Goal: Task Accomplishment & Management: Use online tool/utility

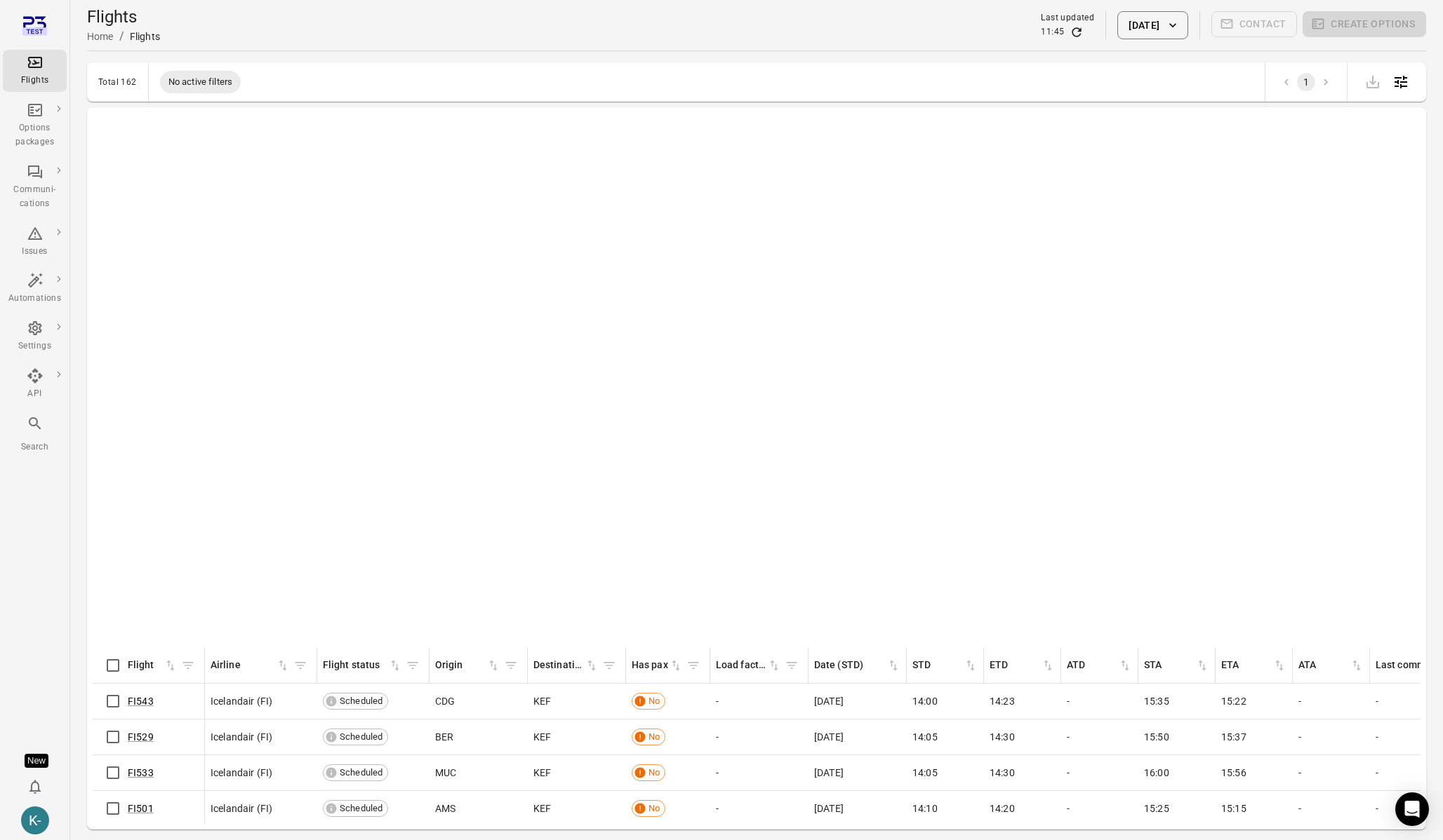
scroll to position [2983, 0]
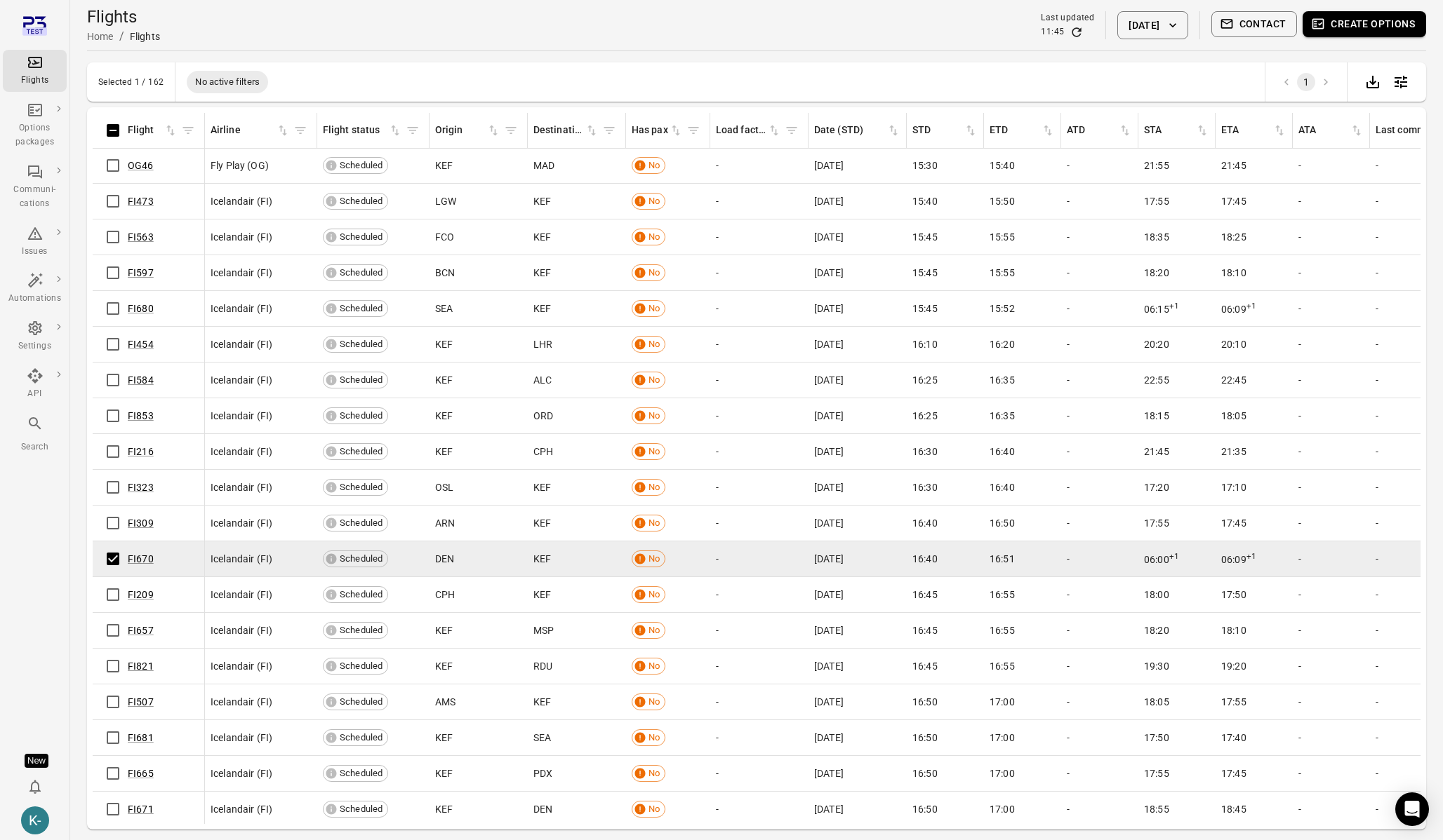
click at [1358, 20] on button "Create options" at bounding box center [1363, 24] width 123 height 26
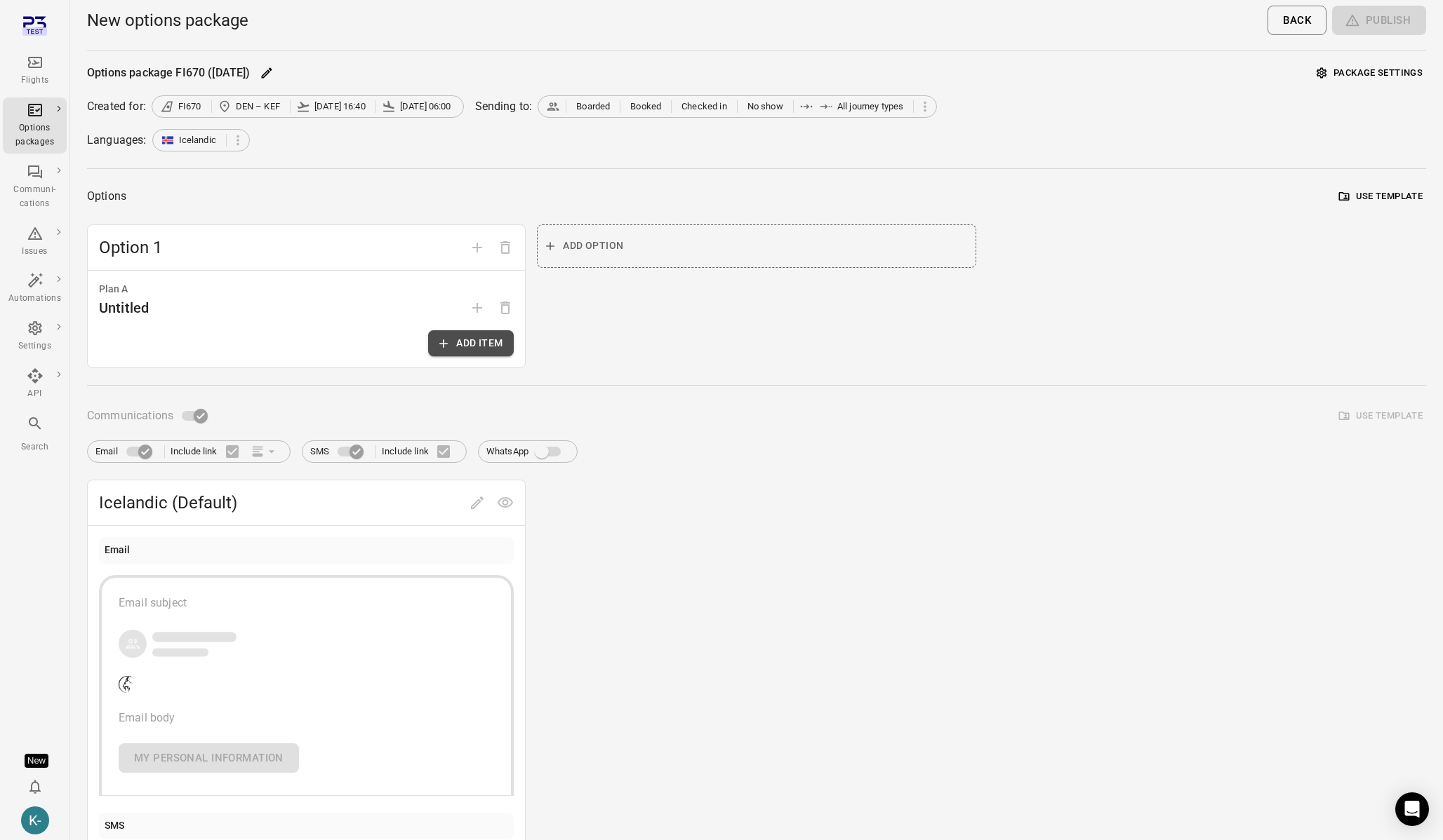
click at [469, 343] on button "Add item" at bounding box center [471, 344] width 85 height 26
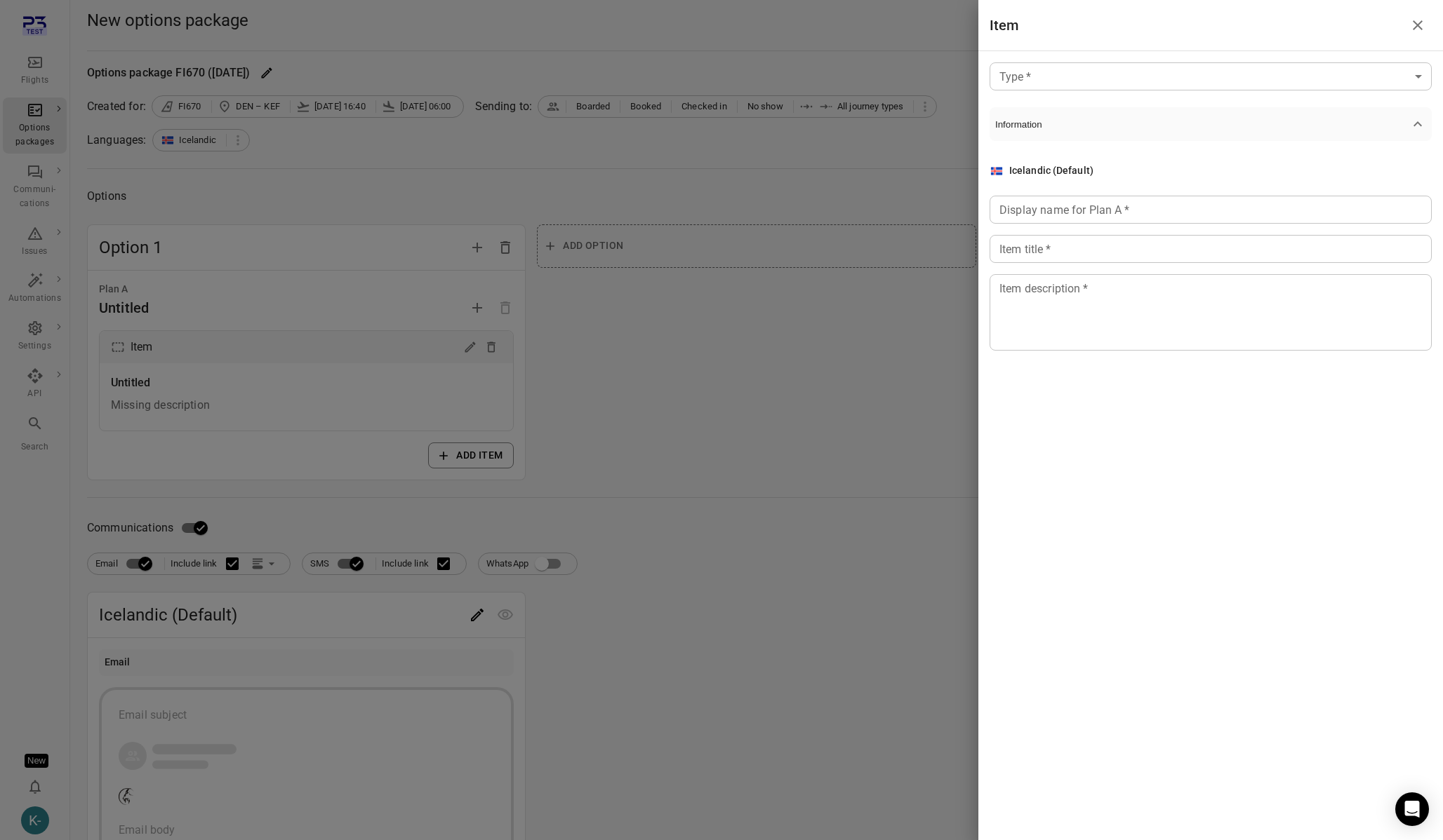
click at [1153, 81] on body "Flights Options packages Communi-cations Issues Automations Settings API Search…" at bounding box center [722, 600] width 1443 height 1200
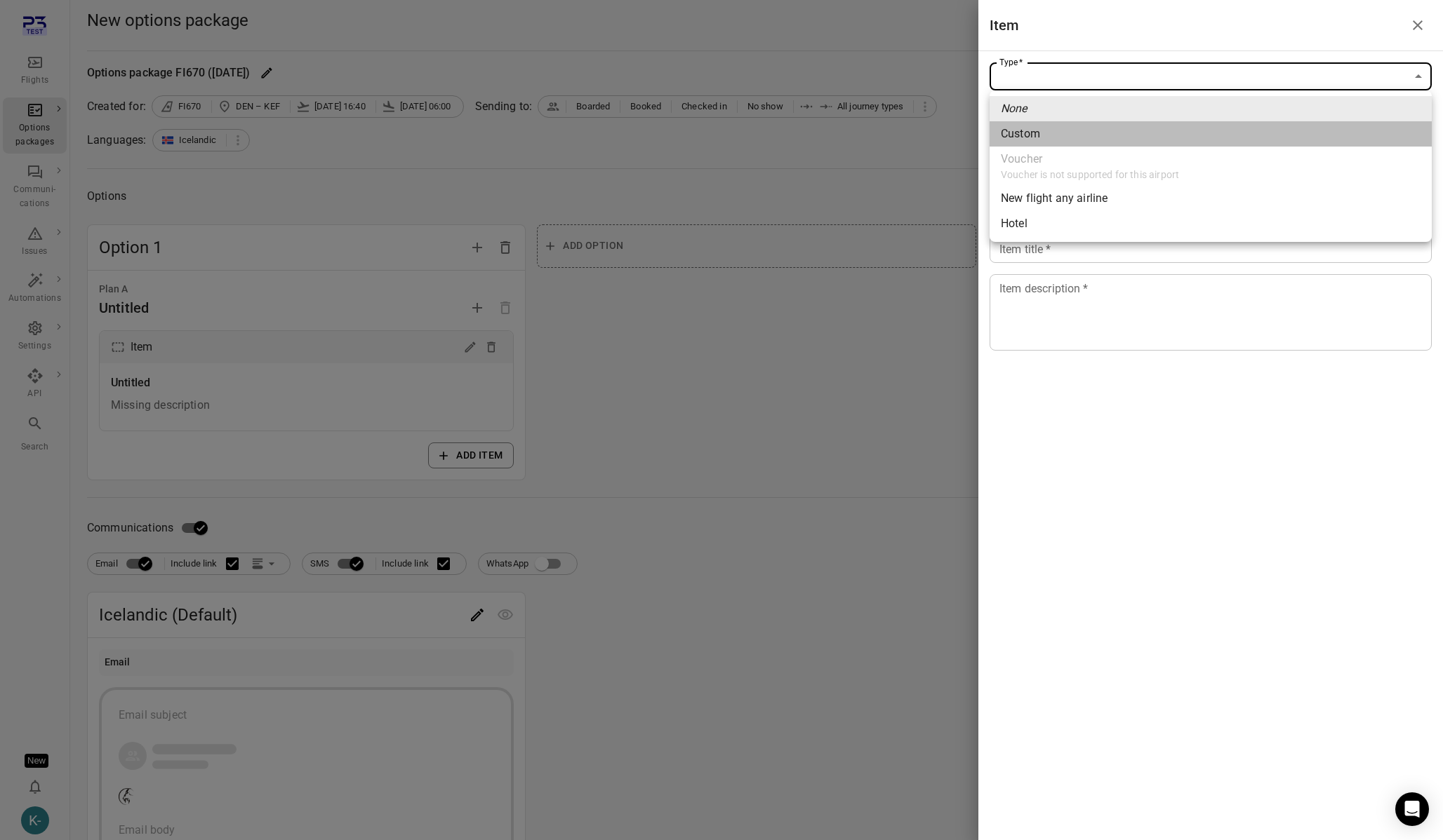
click at [1023, 140] on span "Custom" at bounding box center [1210, 134] width 420 height 17
type input "******"
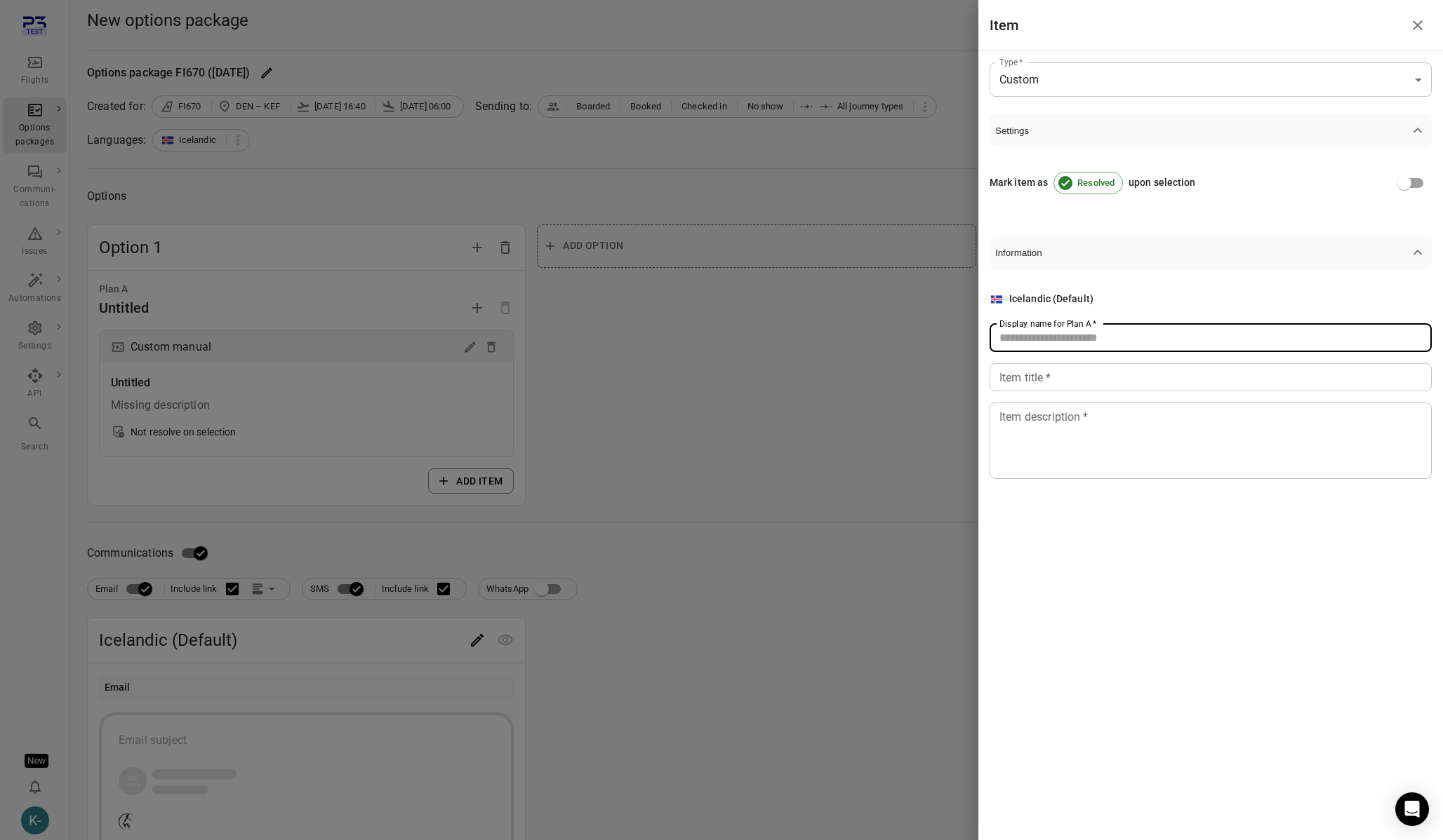
click at [1020, 338] on input "Display name for Plan A   *" at bounding box center [1210, 338] width 442 height 28
type input "****"
click at [1016, 371] on div "Item title   * Item title   *" at bounding box center [1210, 377] width 442 height 28
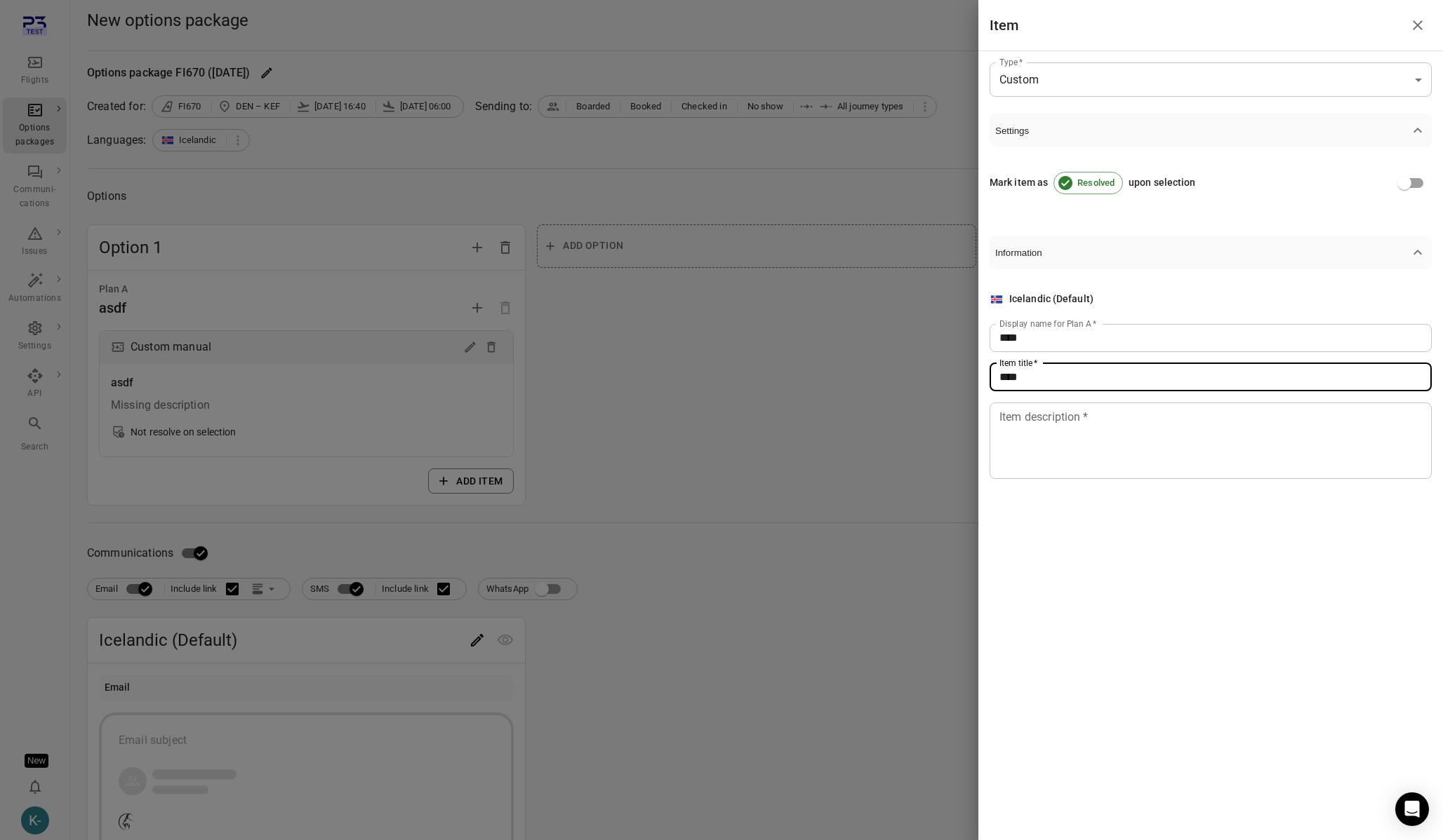
type input "****"
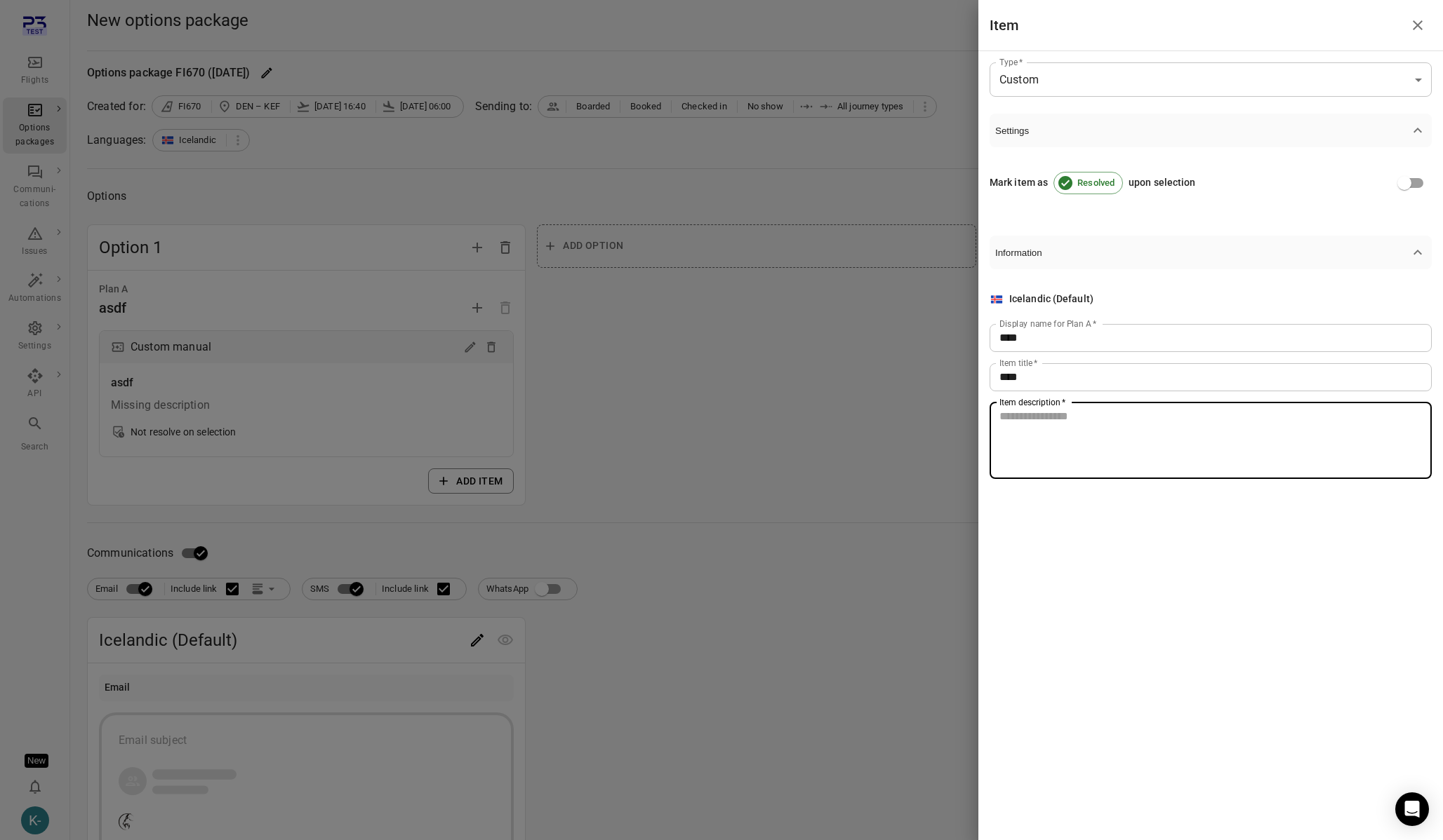
click at [1028, 416] on textarea "Item description   *" at bounding box center [1210, 441] width 422 height 65
type textarea "****"
click at [752, 444] on div at bounding box center [722, 420] width 1443 height 840
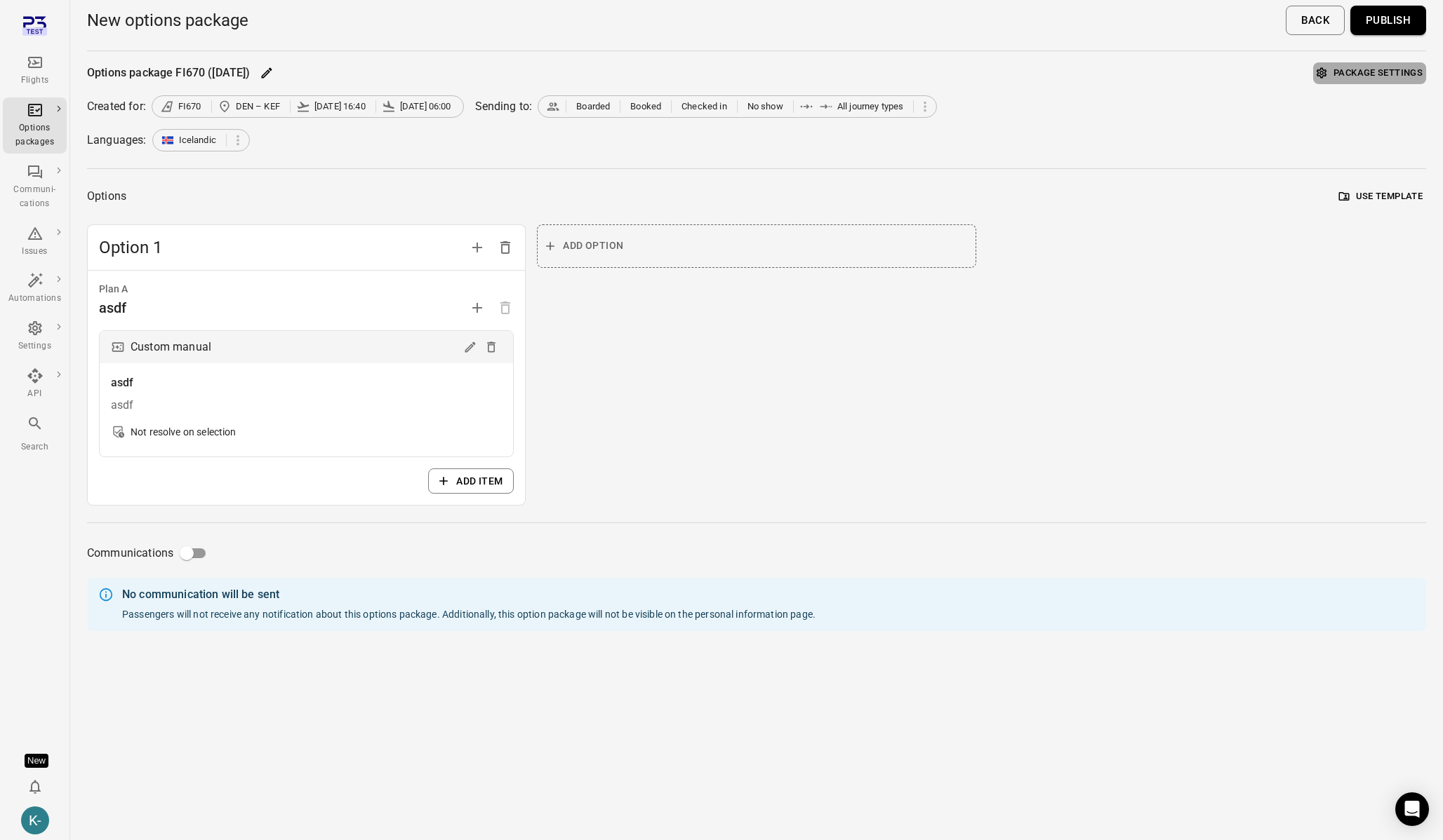
click at [1357, 72] on button "Package settings" at bounding box center [1369, 73] width 113 height 21
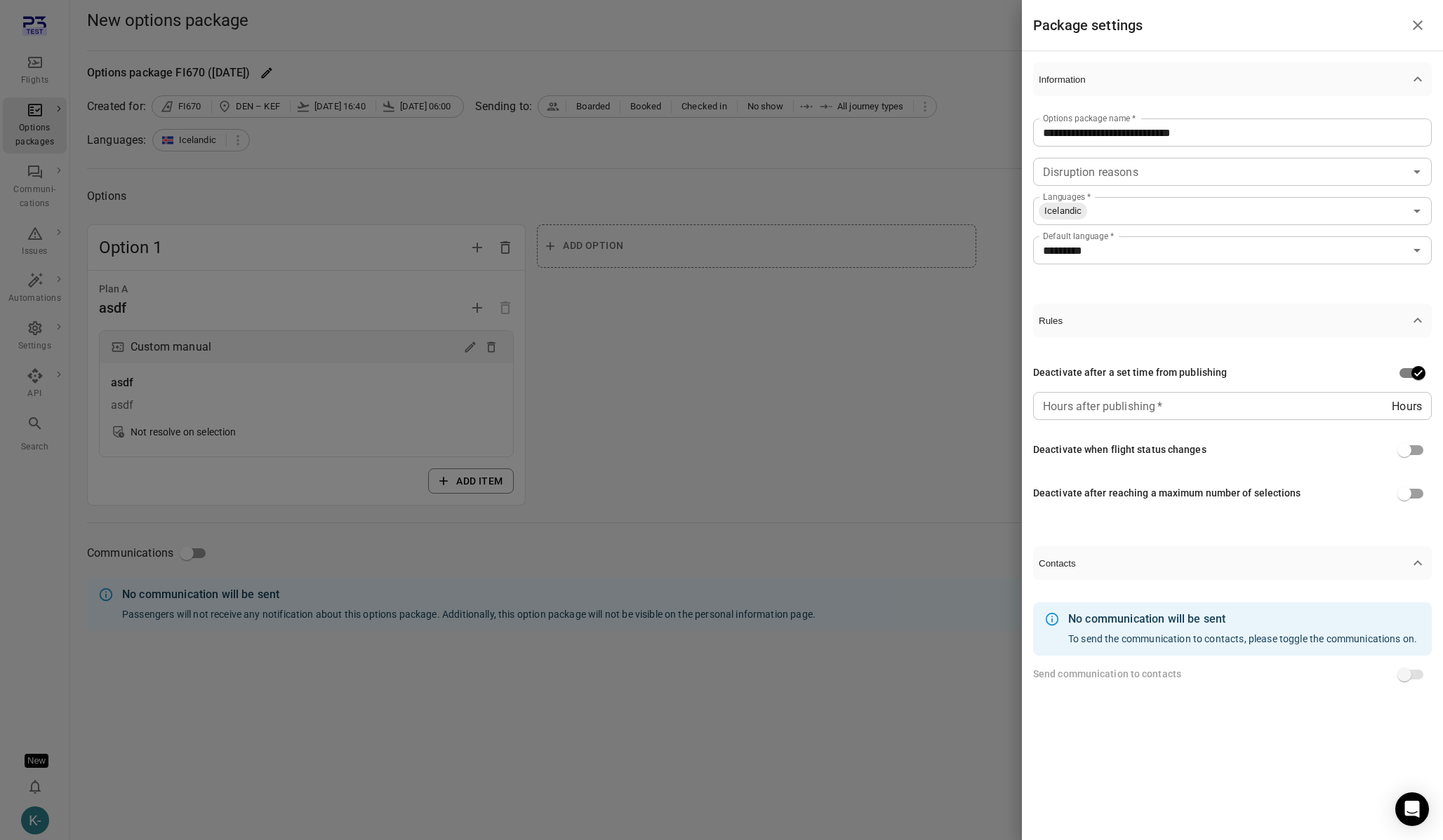
click at [1169, 409] on input "Hours after publishing   *" at bounding box center [1211, 406] width 358 height 28
type input "*"
click at [898, 538] on div at bounding box center [722, 420] width 1443 height 840
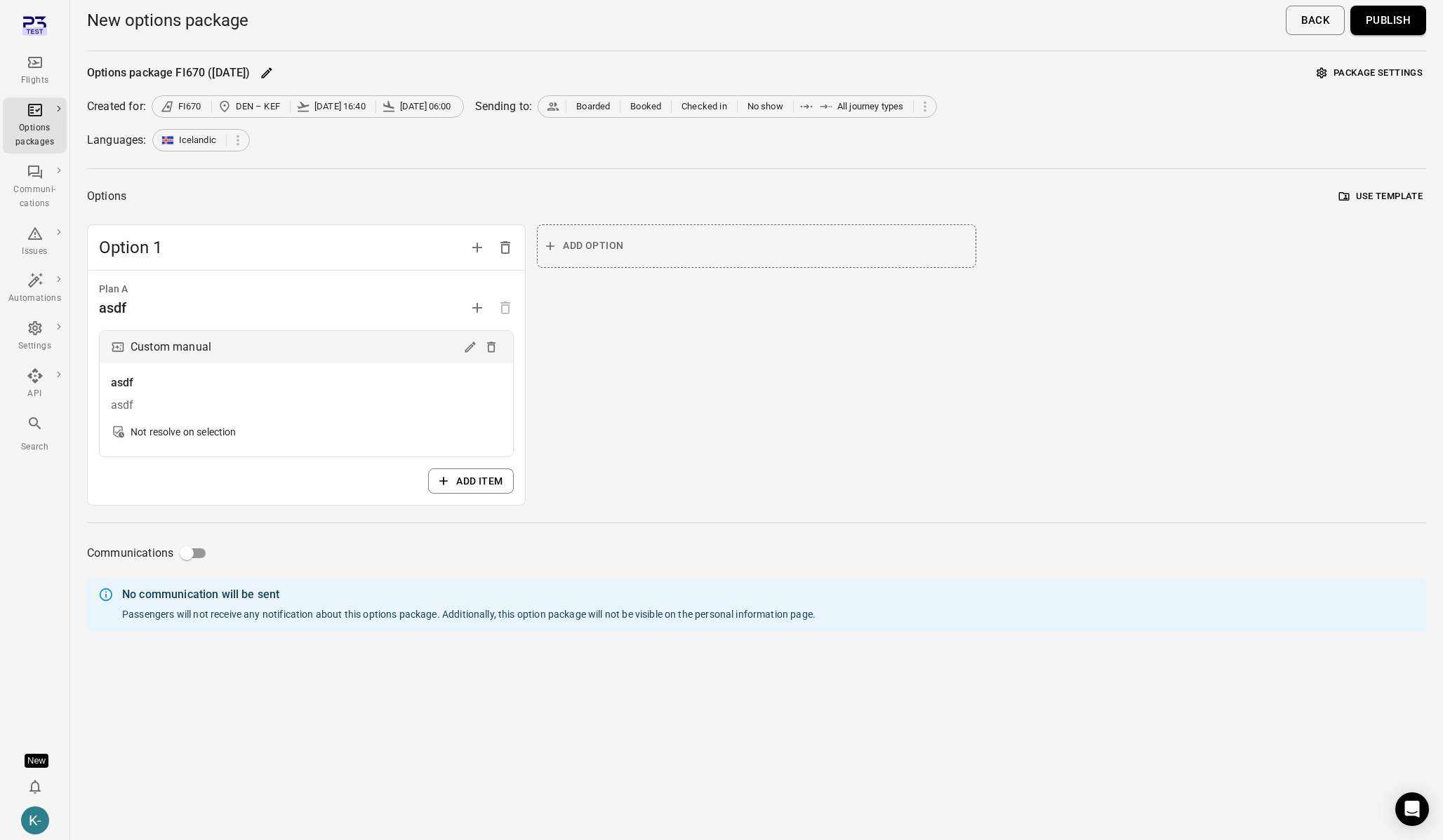
click at [1397, 21] on button "Publish" at bounding box center [1387, 21] width 76 height 29
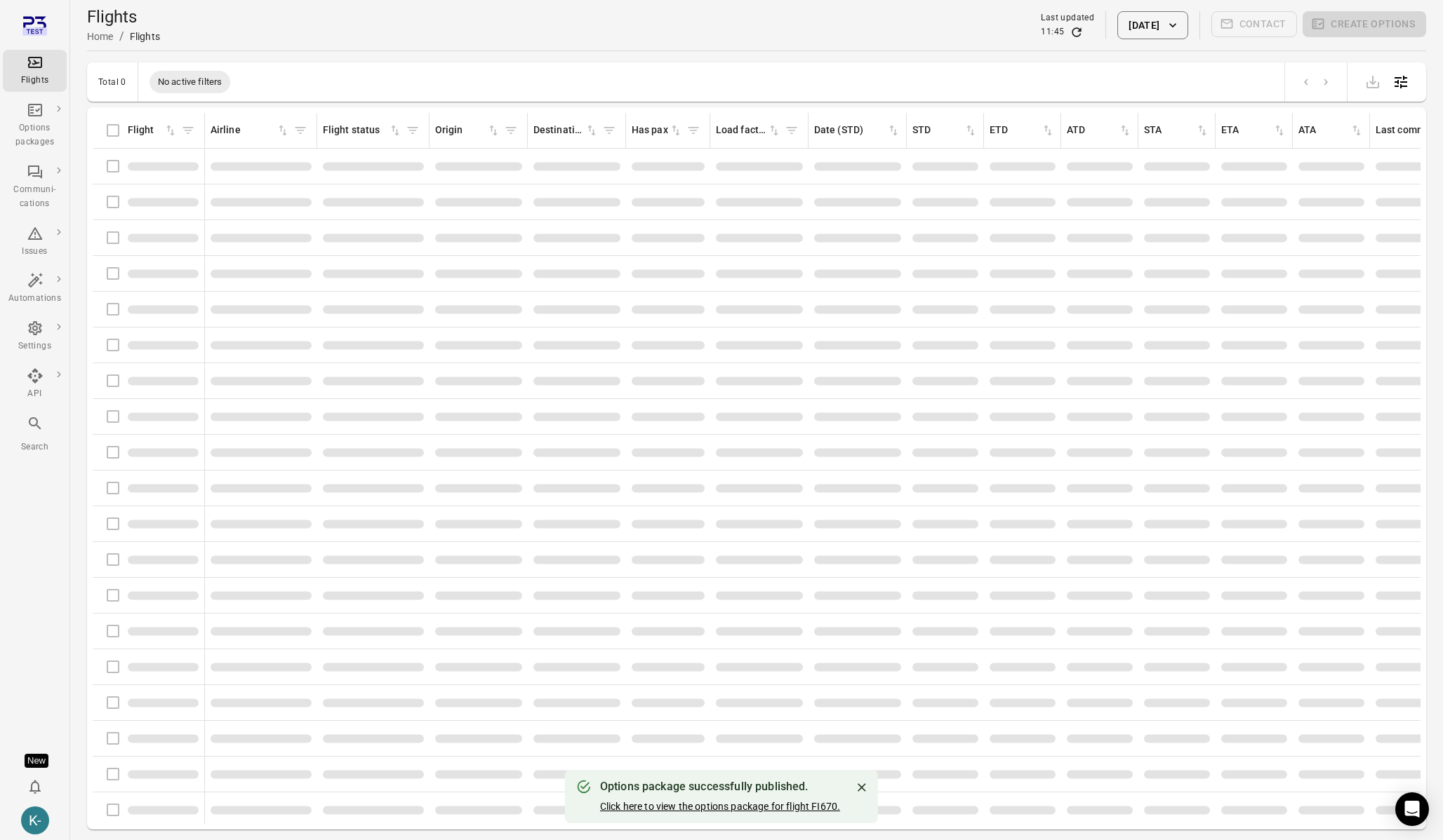
click at [703, 802] on link "Click here to view the options package for flight FI670." at bounding box center [720, 806] width 240 height 11
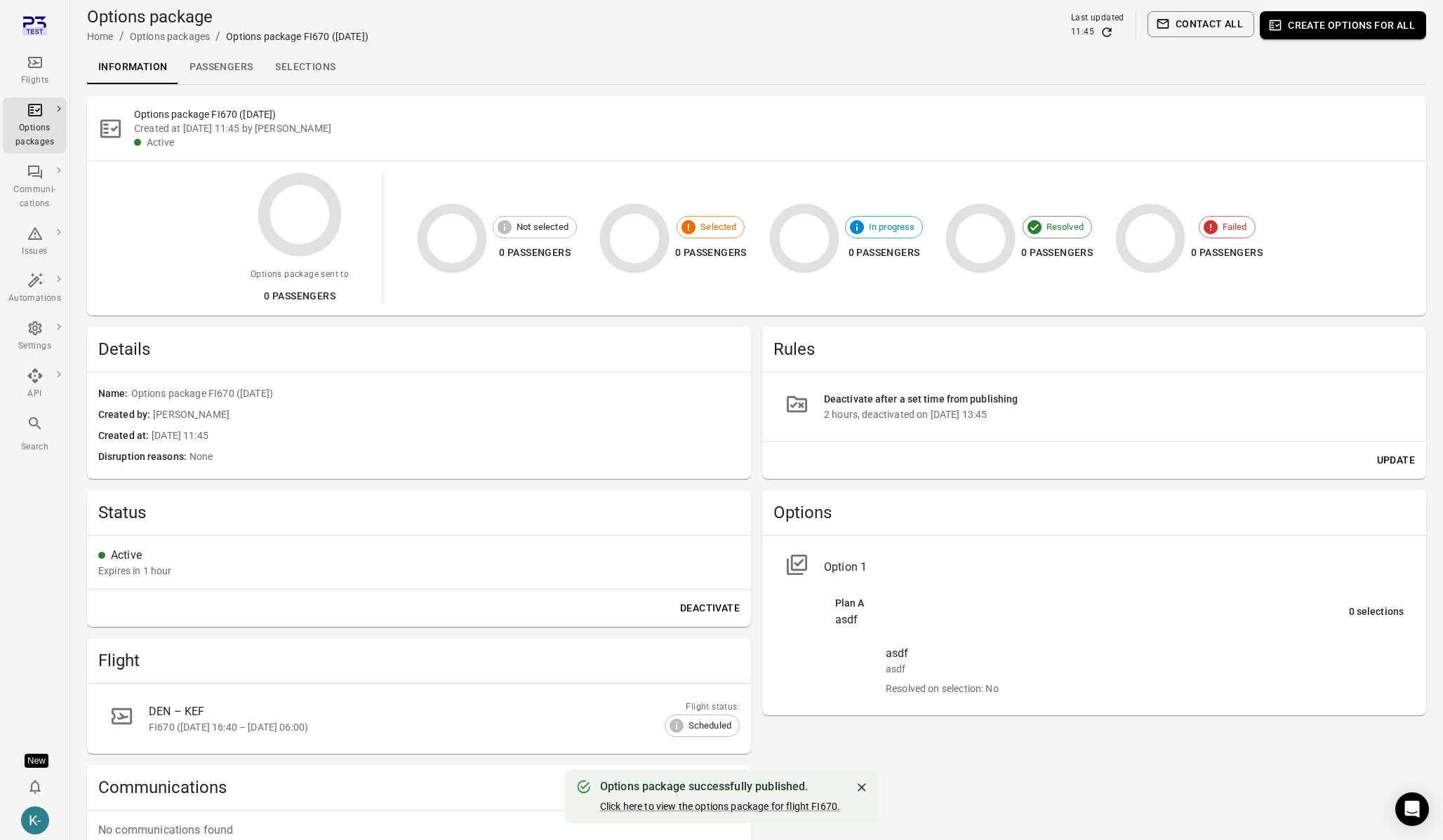
click at [537, 561] on div "Active" at bounding box center [425, 555] width 628 height 17
click at [385, 564] on div "Active" at bounding box center [425, 555] width 628 height 17
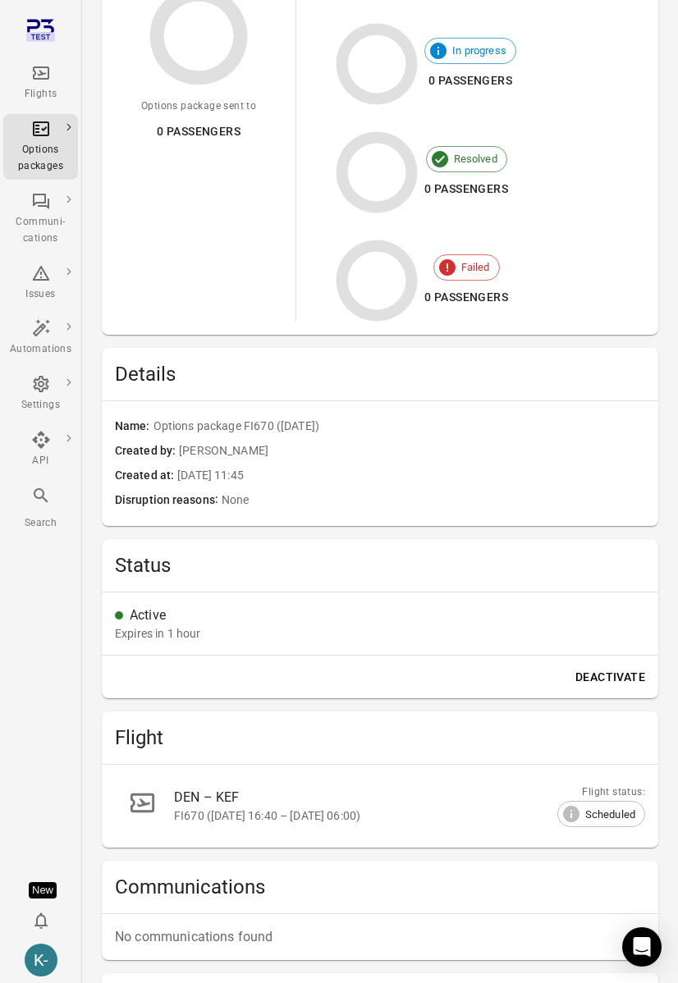
scroll to position [446, 0]
